Goal: Check status: Check status

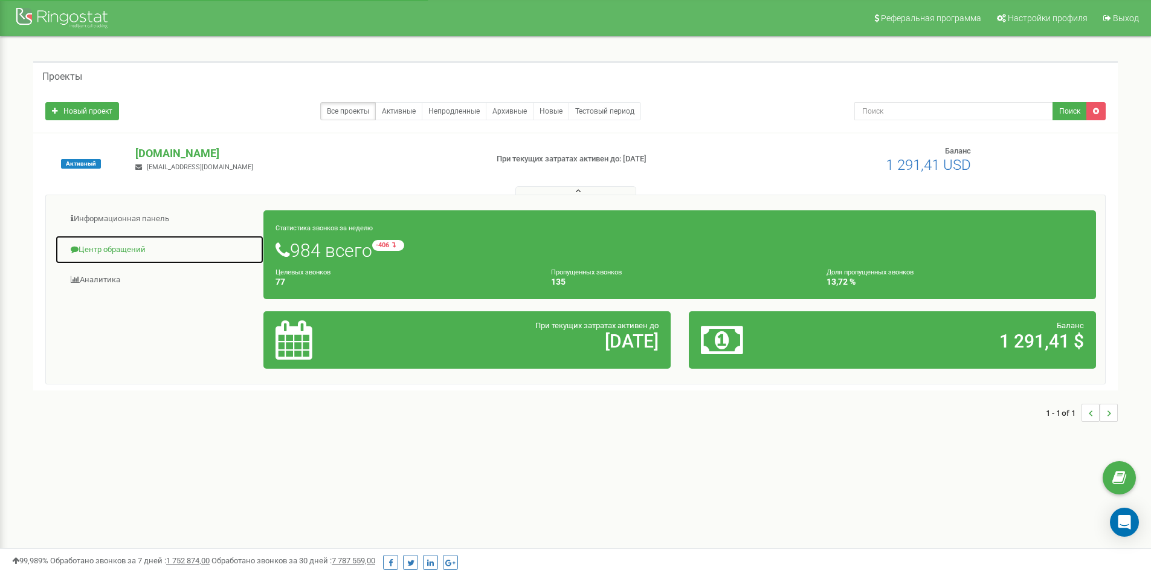
click at [144, 249] on link "Центр обращений" at bounding box center [159, 250] width 209 height 30
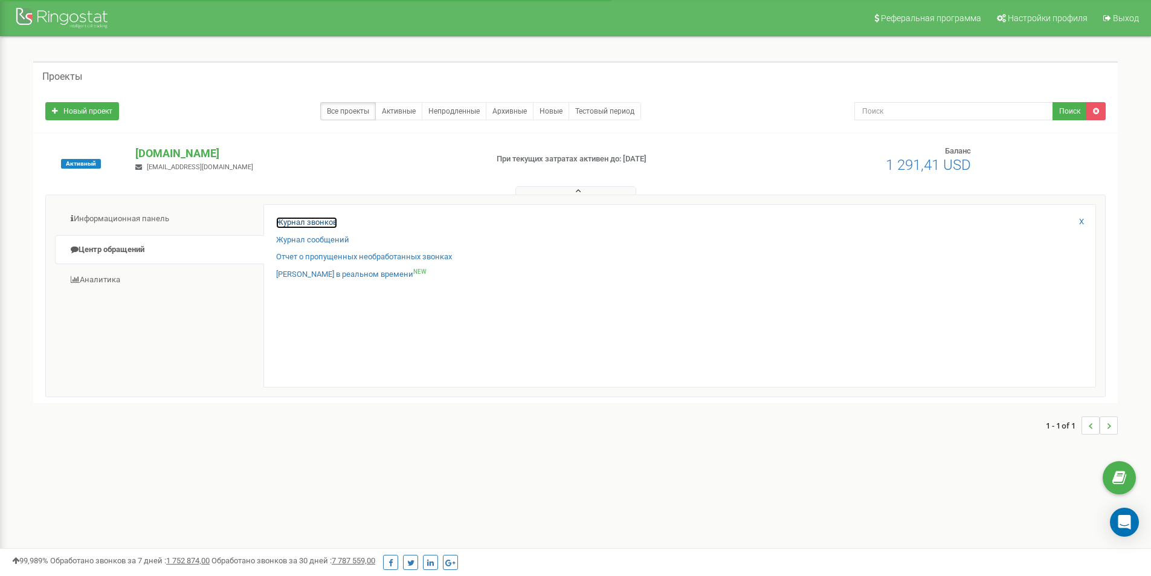
click at [308, 221] on link "Журнал звонков" at bounding box center [306, 222] width 61 height 11
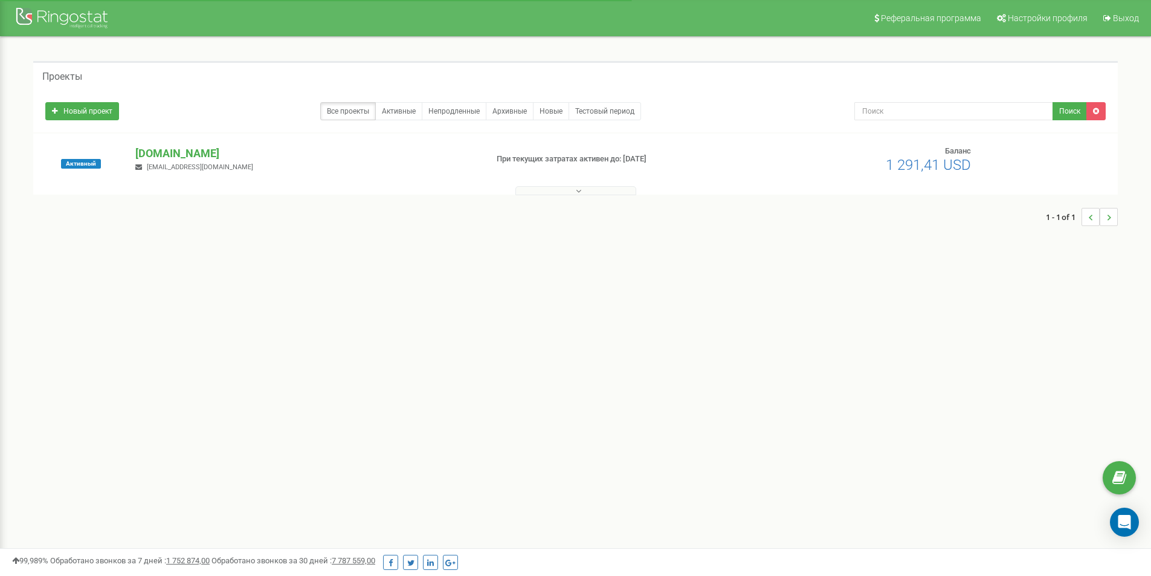
click at [550, 189] on button at bounding box center [575, 190] width 121 height 9
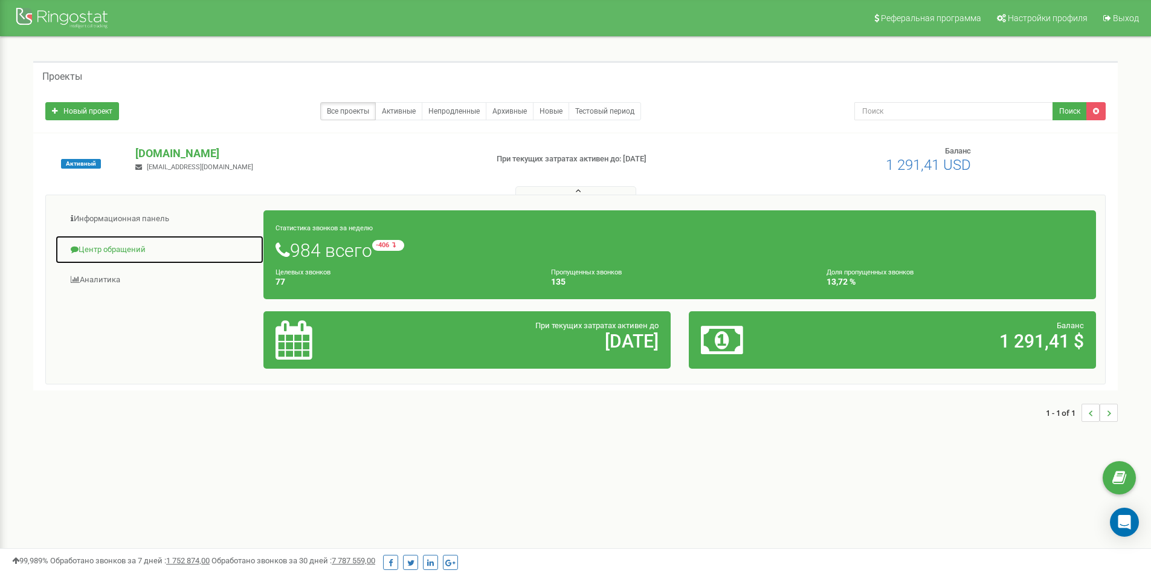
click at [135, 257] on link "Центр обращений" at bounding box center [159, 250] width 209 height 30
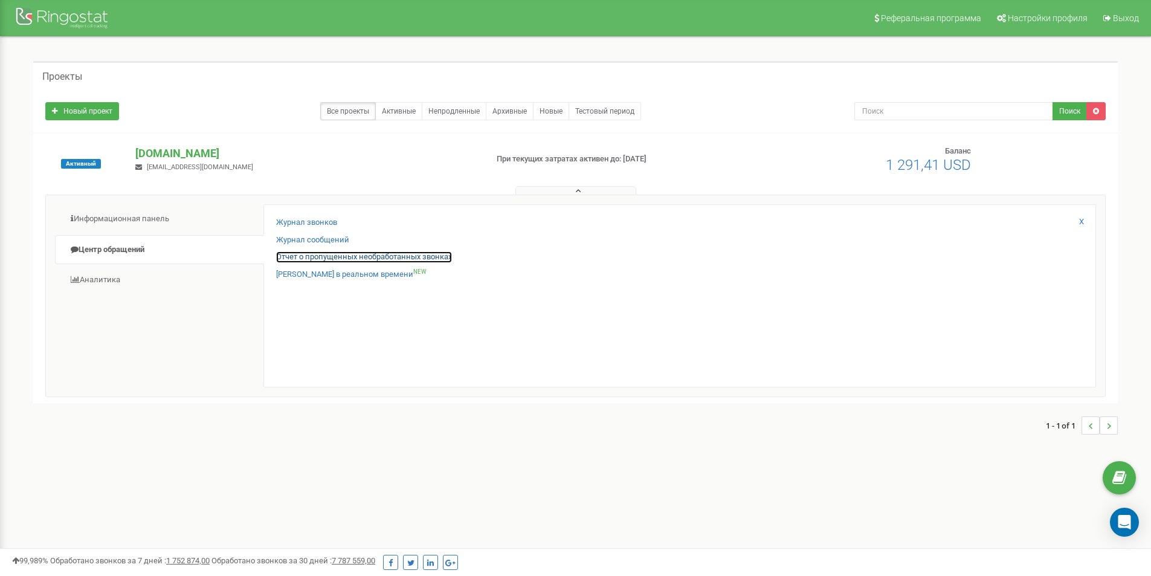
click at [300, 257] on link "Отчет о пропущенных необработанных звонках" at bounding box center [364, 256] width 176 height 11
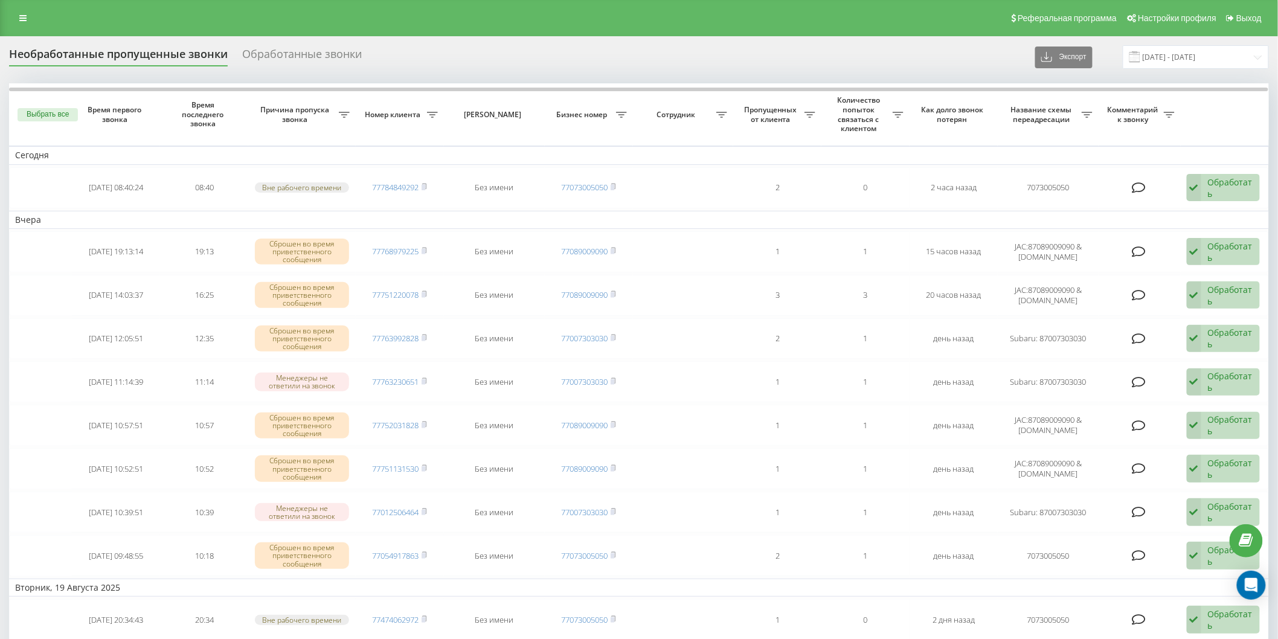
drag, startPoint x: 756, startPoint y: 163, endPoint x: 400, endPoint y: 225, distance: 360.6
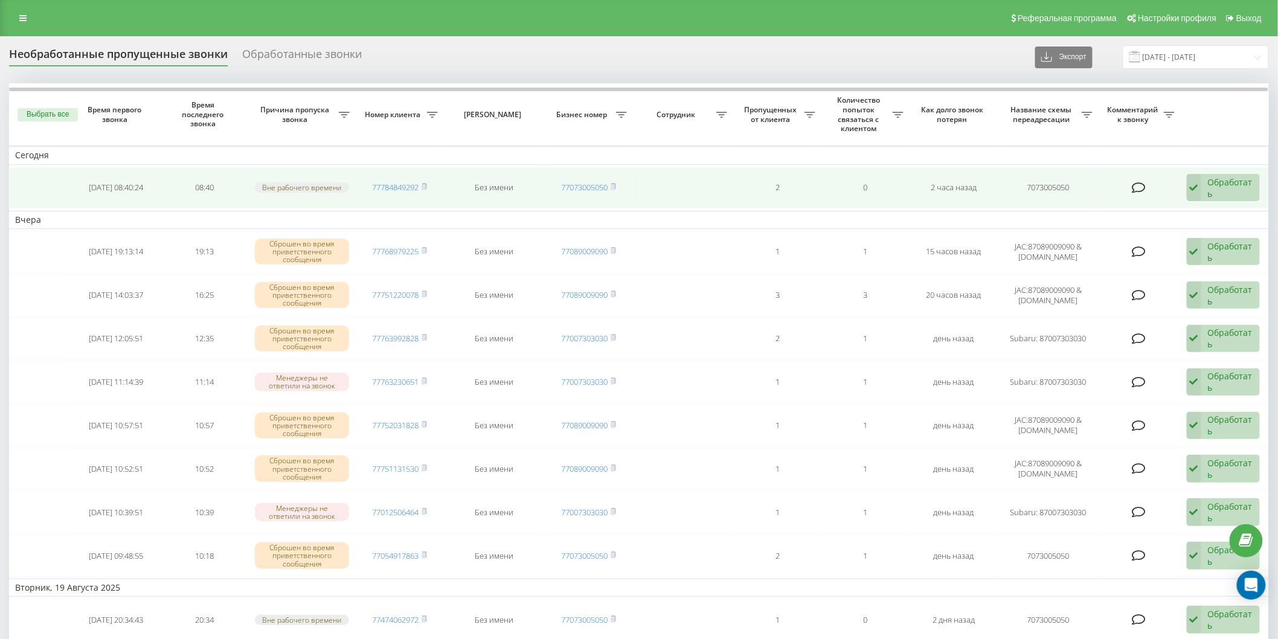
drag, startPoint x: 400, startPoint y: 225, endPoint x: 684, endPoint y: 169, distance: 288.8
click at [686, 168] on td at bounding box center [683, 187] width 101 height 41
